Goal: Task Accomplishment & Management: Use online tool/utility

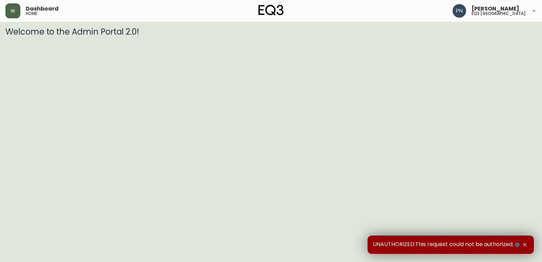
click at [13, 8] on icon "button" at bounding box center [12, 10] width 5 height 5
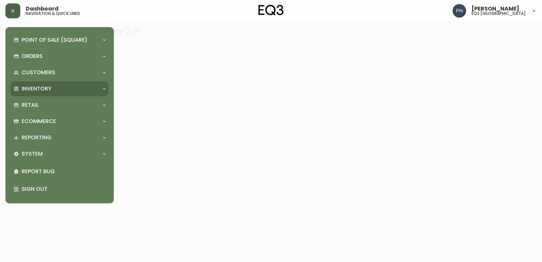
click at [58, 89] on div "Inventory" at bounding box center [56, 88] width 85 height 7
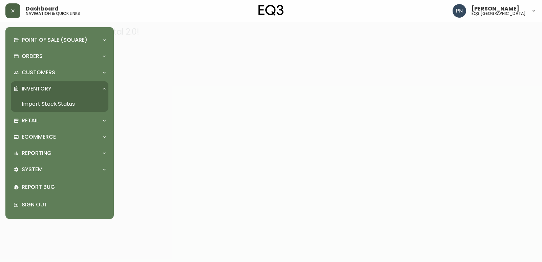
click at [69, 105] on link "Import Stock Status" at bounding box center [60, 104] width 98 height 16
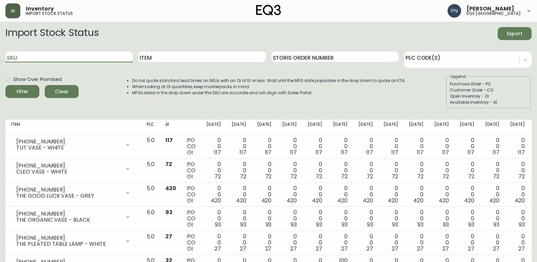
click at [76, 60] on input "SKU" at bounding box center [68, 56] width 127 height 11
paste input "[PHONE_NUMBER]"
type input "[PHONE_NUMBER]"
click at [13, 89] on span "Filter" at bounding box center [22, 91] width 23 height 8
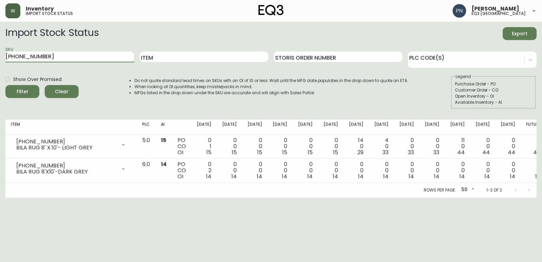
drag, startPoint x: 43, startPoint y: 56, endPoint x: 1, endPoint y: 59, distance: 41.8
click at [1, 59] on main "Import Stock Status Export SKU [PHONE_NUMBER] Item Storis Order Number PLC Code…" at bounding box center [271, 110] width 542 height 176
